Goal: Find specific page/section: Find specific page/section

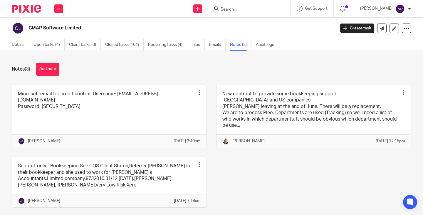
click at [238, 8] on input "Search" at bounding box center [246, 9] width 53 height 5
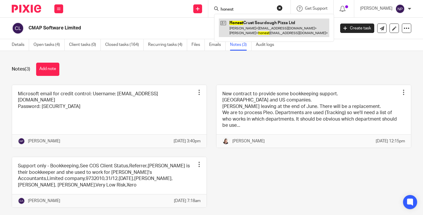
type input "honest"
click at [266, 25] on link at bounding box center [274, 27] width 110 height 18
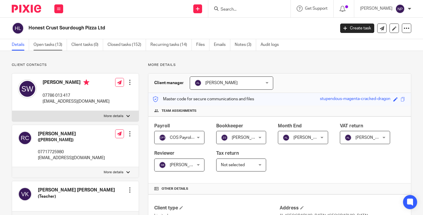
click at [44, 44] on link "Open tasks (13)" at bounding box center [49, 44] width 33 height 11
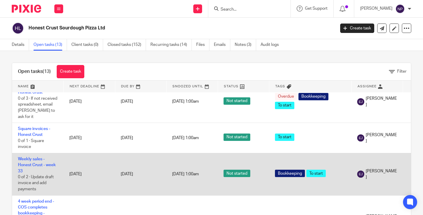
scroll to position [294, 0]
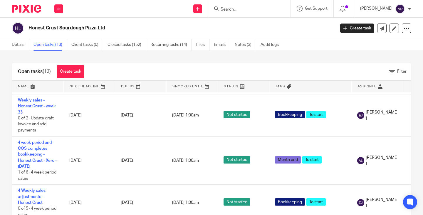
click at [0, 100] on div "Open tasks (13) Create task Filter Name Next Deadline Due By Snoozed Until Stat…" at bounding box center [211, 133] width 423 height 164
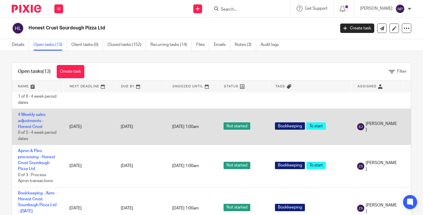
scroll to position [371, 0]
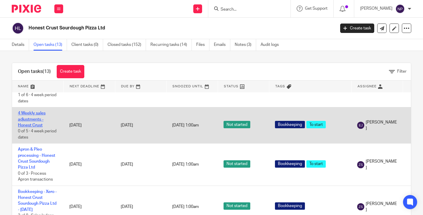
click at [32, 111] on link "4 Weekly sales adjustments - Honest Crust" at bounding box center [32, 119] width 28 height 16
